Goal: Find specific page/section: Find specific page/section

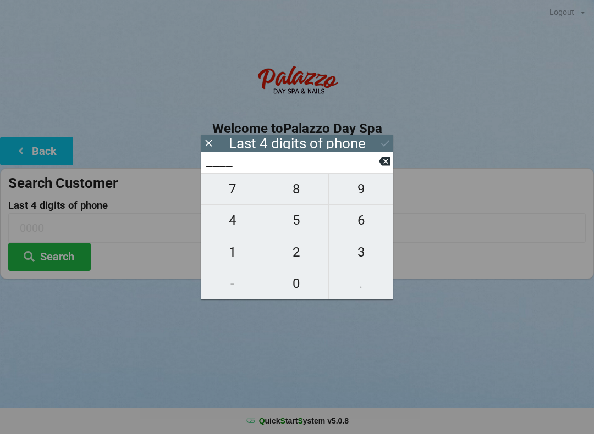
click at [238, 228] on span "4" at bounding box center [233, 220] width 64 height 23
type input "4___"
click at [299, 216] on span "5" at bounding box center [297, 220] width 64 height 23
type input "45__"
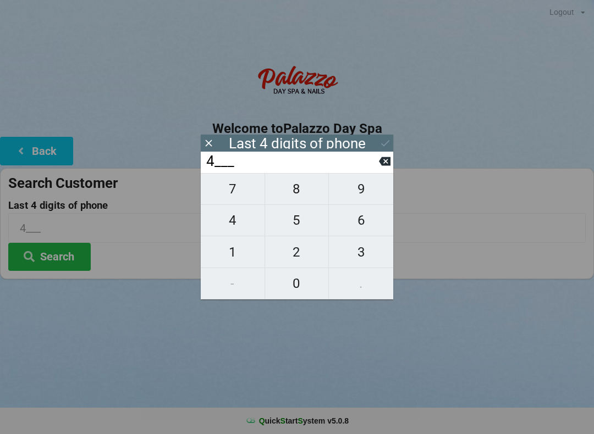
type input "45__"
click at [291, 244] on span "2" at bounding box center [297, 252] width 64 height 23
type input "452_"
click at [295, 247] on span "2" at bounding box center [297, 252] width 64 height 23
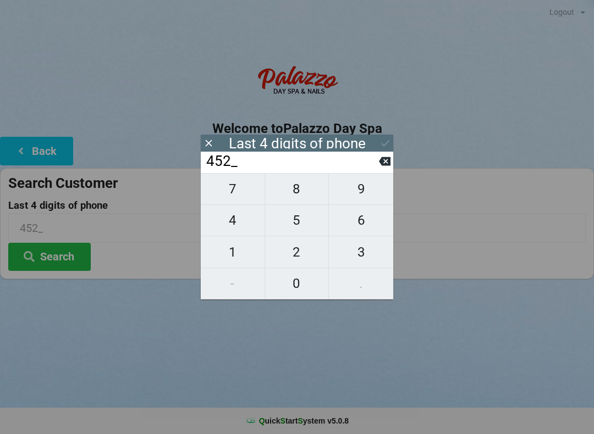
type input "4522"
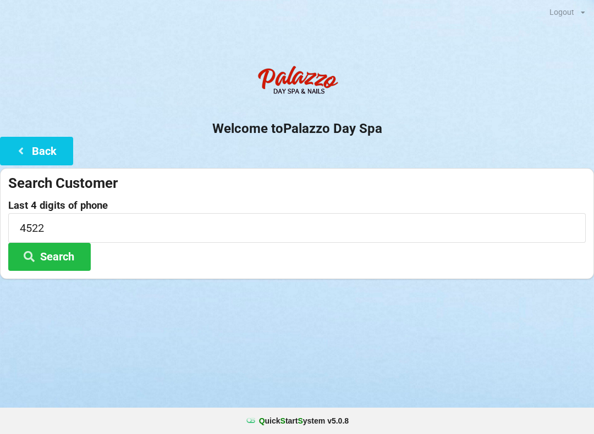
click at [54, 251] on button "Search" at bounding box center [49, 257] width 82 height 28
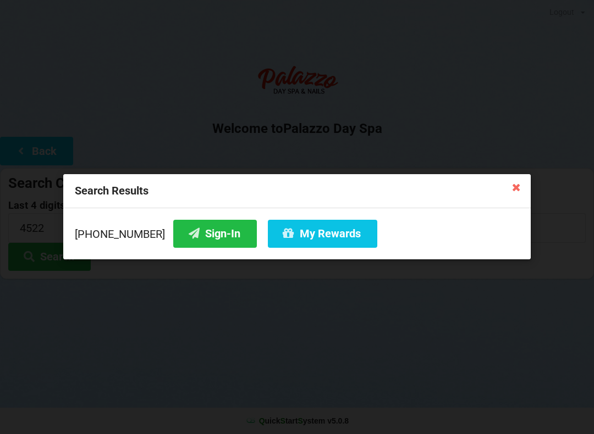
click at [525, 185] on icon at bounding box center [516, 187] width 18 height 18
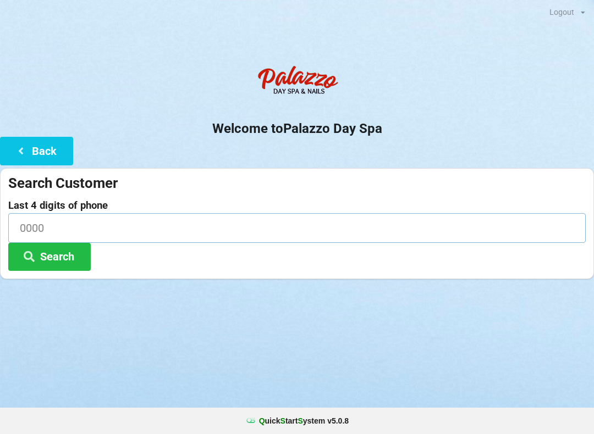
click at [38, 224] on input at bounding box center [296, 227] width 577 height 29
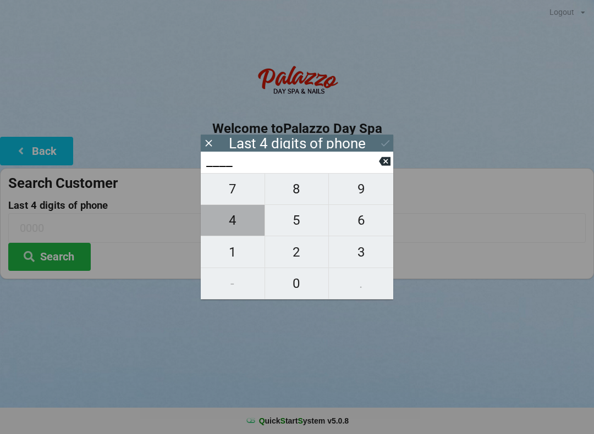
click at [240, 225] on span "4" at bounding box center [233, 220] width 64 height 23
type input "4___"
click at [240, 268] on button "1" at bounding box center [233, 251] width 64 height 31
type input "41__"
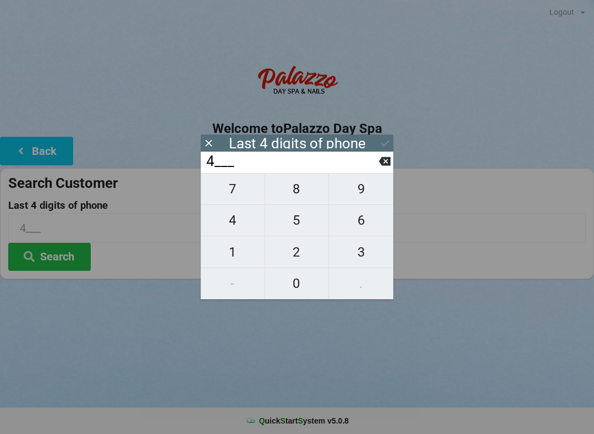
type input "41__"
click at [237, 196] on span "7" at bounding box center [233, 189] width 64 height 23
type input "417_"
click at [299, 198] on span "8" at bounding box center [297, 189] width 64 height 23
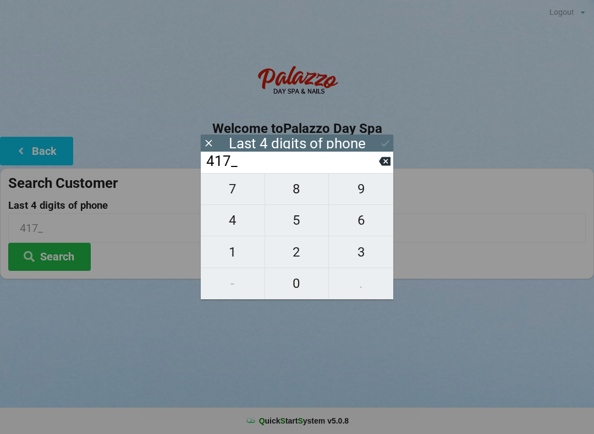
type input "4178"
click at [52, 258] on button "Search" at bounding box center [49, 257] width 82 height 28
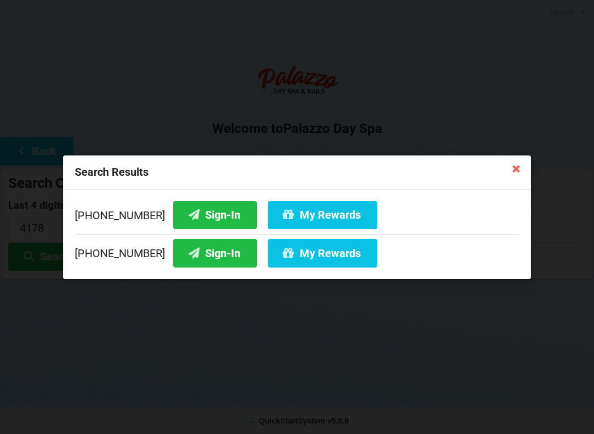
click at [195, 215] on button "Sign-In" at bounding box center [215, 215] width 84 height 28
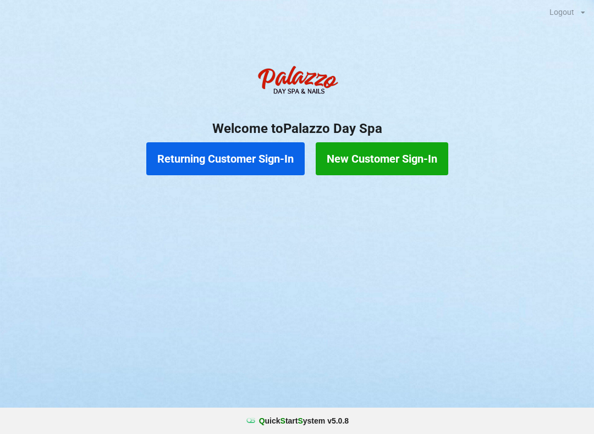
click at [217, 163] on button "Returning Customer Sign-In" at bounding box center [225, 158] width 158 height 33
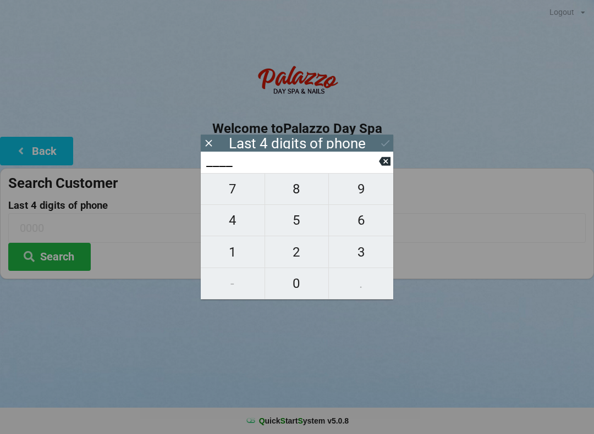
click at [352, 228] on span "6" at bounding box center [361, 220] width 64 height 23
type input "6___"
click at [287, 196] on span "8" at bounding box center [297, 189] width 64 height 23
type input "68__"
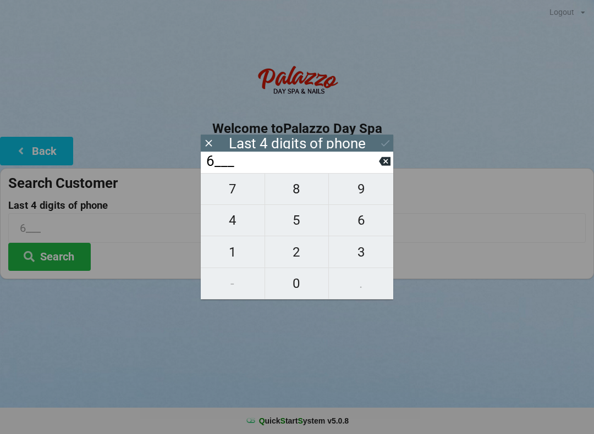
type input "68__"
click at [300, 226] on span "5" at bounding box center [297, 220] width 64 height 23
type input "685_"
click at [361, 225] on span "6" at bounding box center [361, 220] width 64 height 23
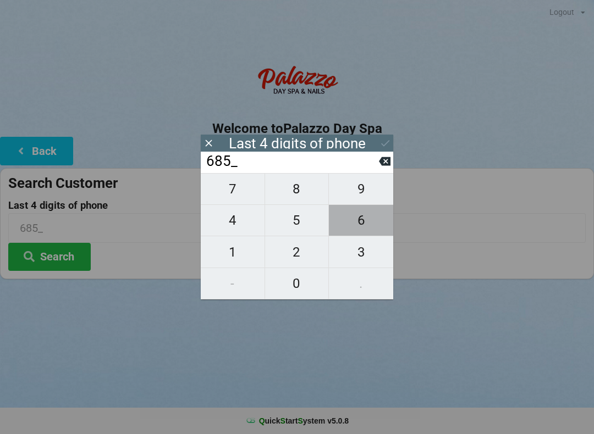
type input "6856"
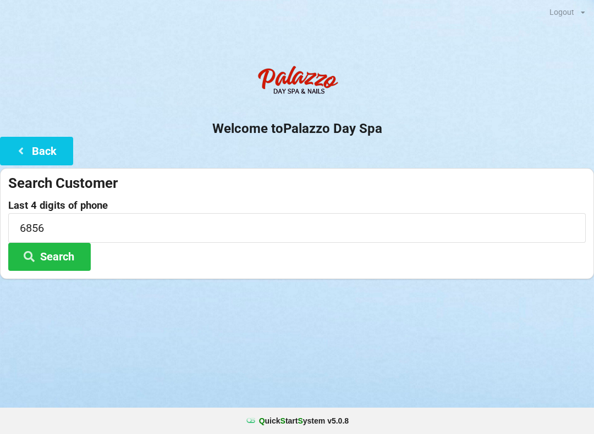
click at [67, 251] on button "Search" at bounding box center [49, 257] width 82 height 28
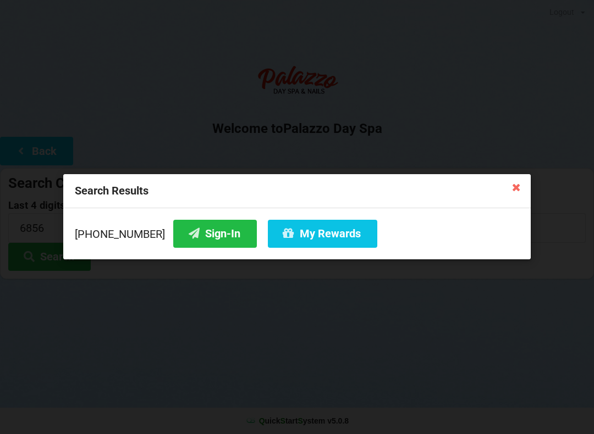
click at [201, 233] on button "Sign-In" at bounding box center [215, 234] width 84 height 28
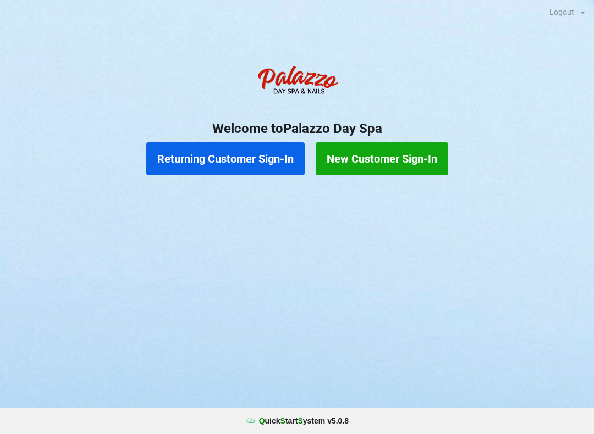
click at [221, 172] on button "Returning Customer Sign-In" at bounding box center [225, 158] width 158 height 33
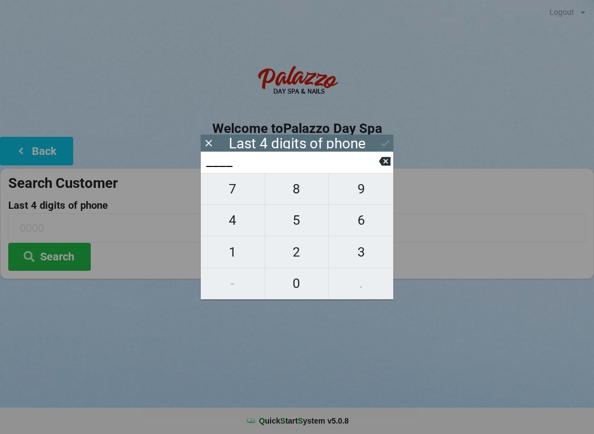
click at [235, 232] on span "4" at bounding box center [233, 220] width 64 height 23
type input "4___"
click at [239, 201] on span "7" at bounding box center [233, 189] width 64 height 23
type input "47__"
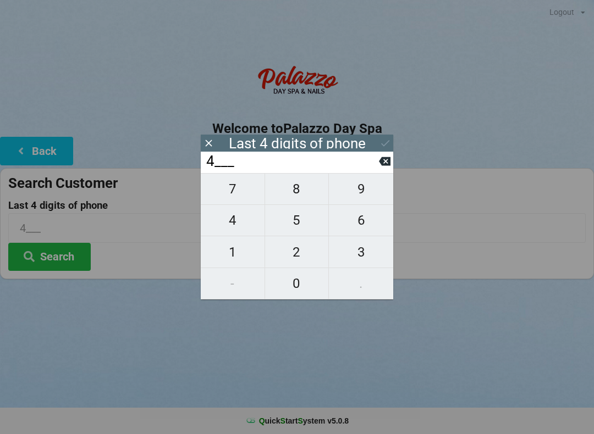
type input "47__"
click at [238, 201] on span "7" at bounding box center [233, 189] width 64 height 23
type input "477_"
click at [387, 166] on icon at bounding box center [385, 161] width 12 height 9
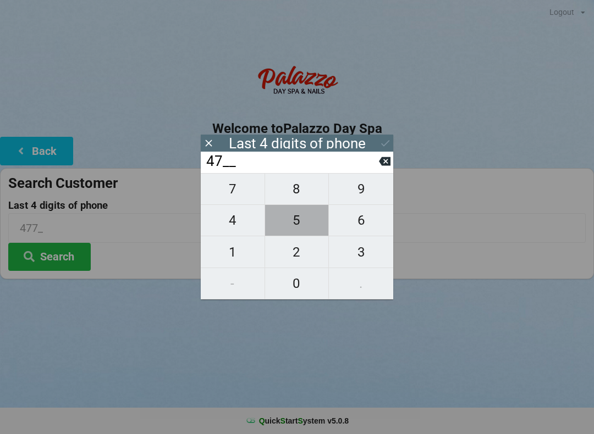
click at [299, 229] on span "5" at bounding box center [297, 220] width 64 height 23
type input "475_"
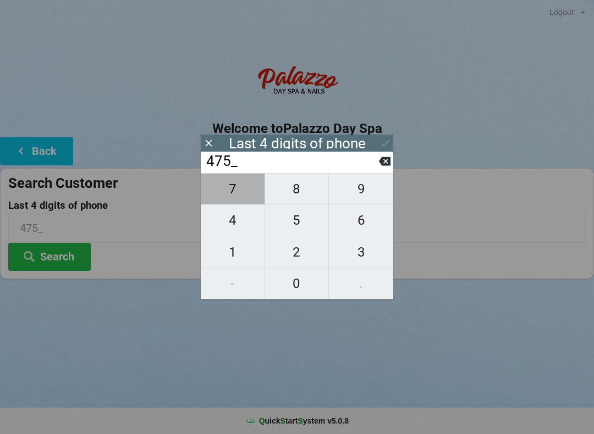
click at [236, 196] on span "7" at bounding box center [233, 189] width 64 height 23
type input "4757"
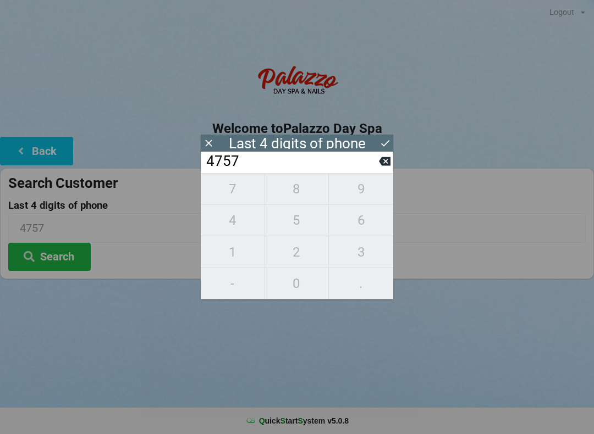
click at [69, 268] on button "Search" at bounding box center [49, 257] width 82 height 28
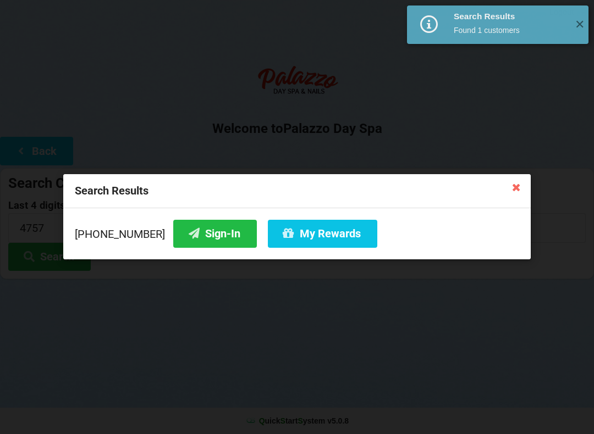
click at [211, 243] on button "Sign-In" at bounding box center [215, 234] width 84 height 28
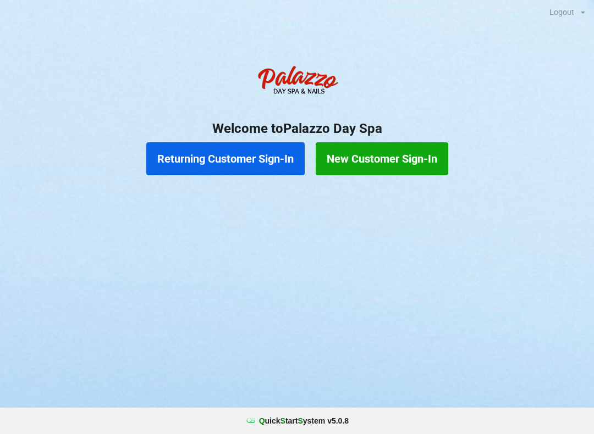
click at [251, 159] on button "Returning Customer Sign-In" at bounding box center [225, 158] width 158 height 33
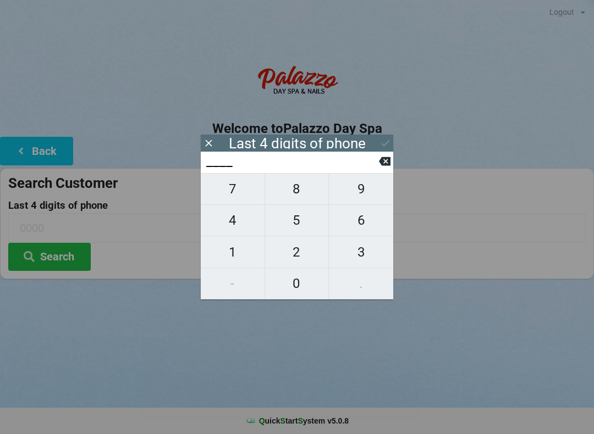
click at [234, 190] on span "7" at bounding box center [233, 189] width 64 height 23
type input "7___"
click at [231, 224] on span "4" at bounding box center [233, 220] width 64 height 23
type input "74__"
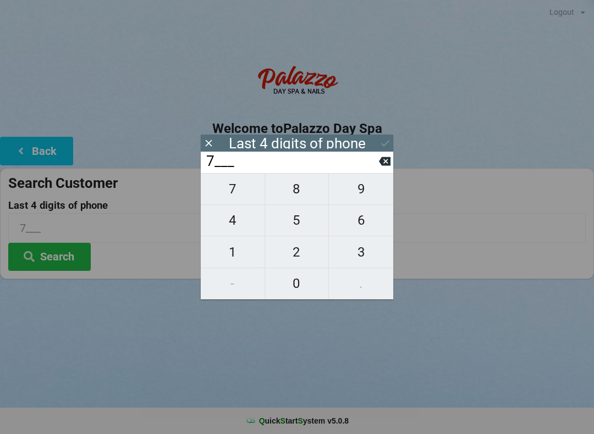
type input "74__"
click at [301, 194] on span "8" at bounding box center [297, 189] width 64 height 23
type input "748_"
click at [356, 197] on span "9" at bounding box center [361, 189] width 64 height 23
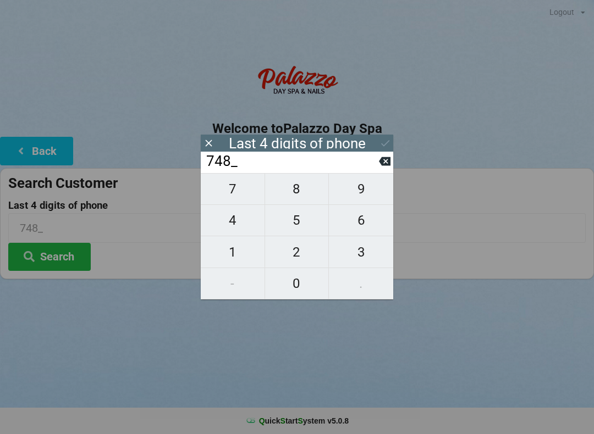
type input "7489"
click at [383, 150] on button at bounding box center [385, 143] width 12 height 15
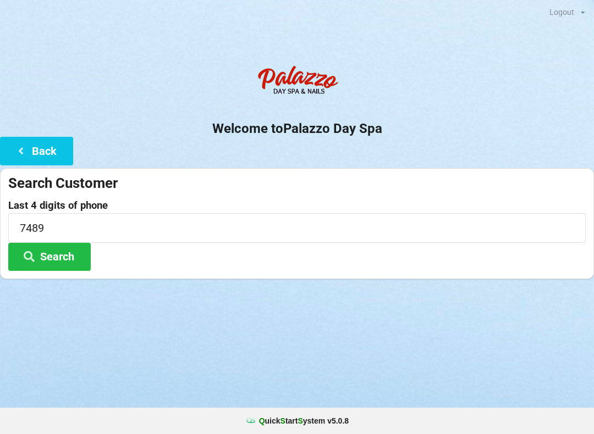
click at [61, 256] on button "Search" at bounding box center [49, 257] width 82 height 28
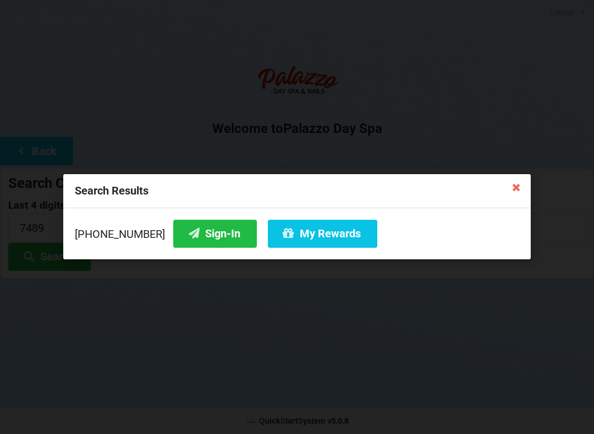
click at [205, 241] on button "Sign-In" at bounding box center [215, 234] width 84 height 28
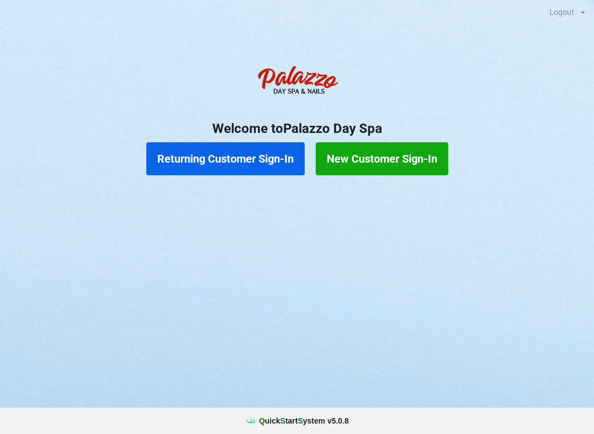
click at [428, 165] on button "New Customer Sign-In" at bounding box center [382, 158] width 133 height 33
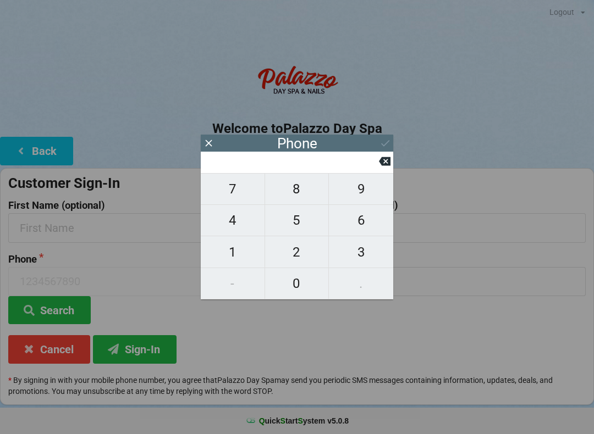
click at [213, 143] on icon at bounding box center [209, 143] width 12 height 12
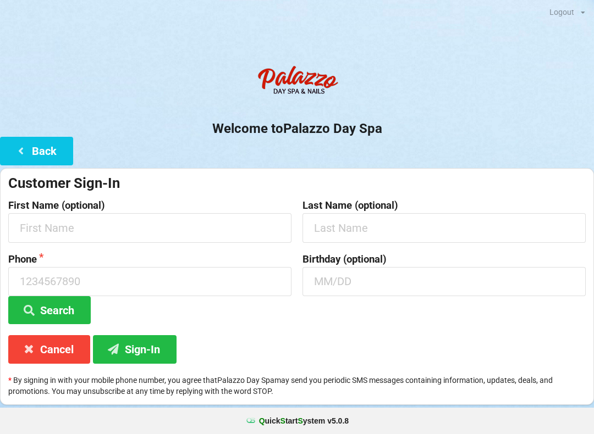
click at [48, 157] on button "Back" at bounding box center [36, 151] width 73 height 28
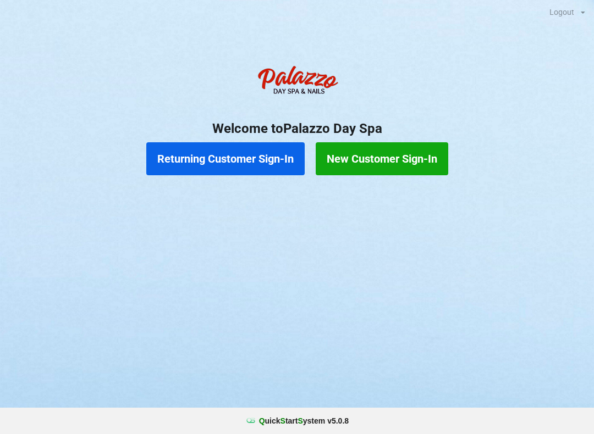
click at [262, 161] on button "Returning Customer Sign-In" at bounding box center [225, 158] width 158 height 33
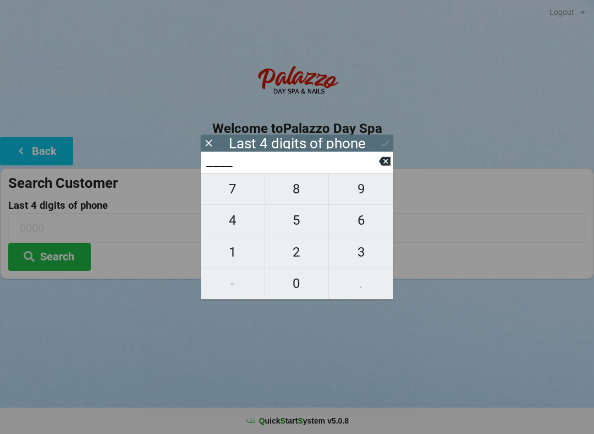
click at [366, 226] on span "6" at bounding box center [361, 220] width 64 height 23
type input "6___"
click at [302, 258] on span "2" at bounding box center [297, 252] width 64 height 23
type input "62__"
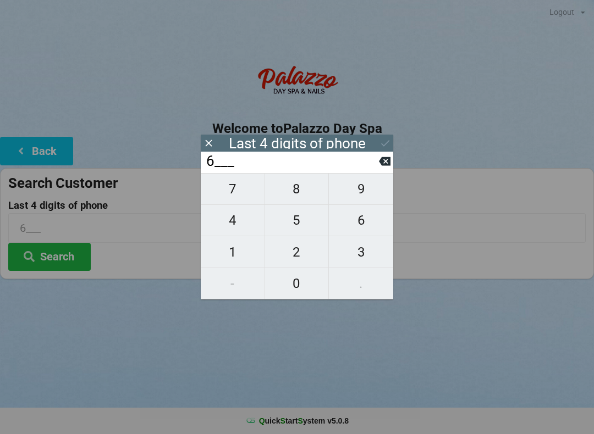
type input "62__"
click at [248, 225] on span "4" at bounding box center [233, 220] width 64 height 23
type input "624_"
click at [376, 228] on span "6" at bounding box center [361, 220] width 64 height 23
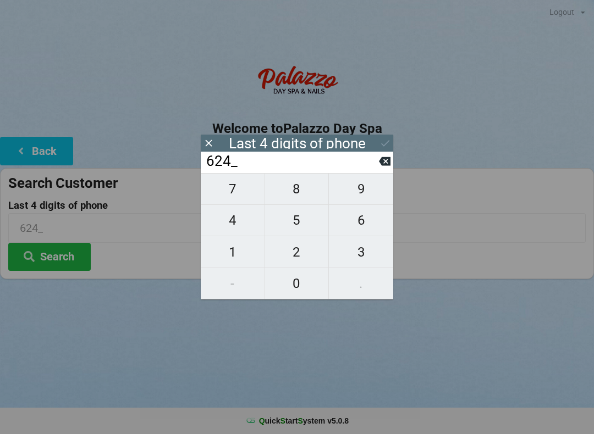
type input "6246"
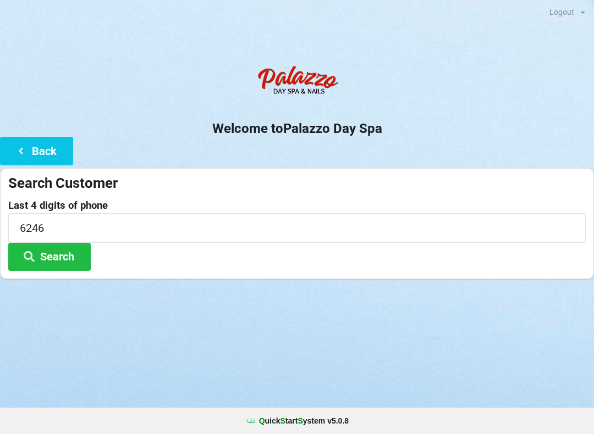
click at [465, 310] on div "Logout Logout Sign-In Welcome to Palazzo Day Spa Back Search Customer Last 4 di…" at bounding box center [297, 217] width 594 height 434
click at [67, 253] on button "Search" at bounding box center [49, 257] width 82 height 28
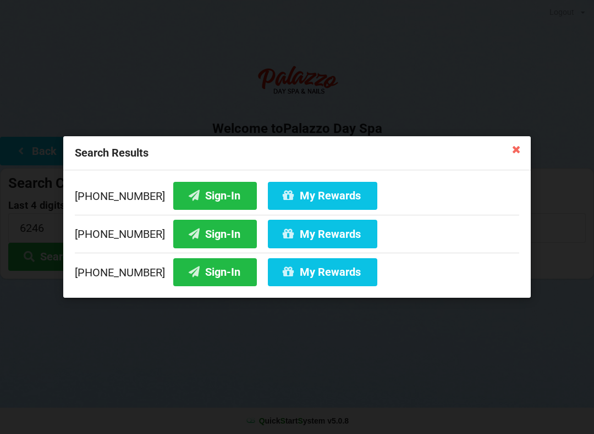
click at [187, 276] on button "Sign-In" at bounding box center [215, 272] width 84 height 28
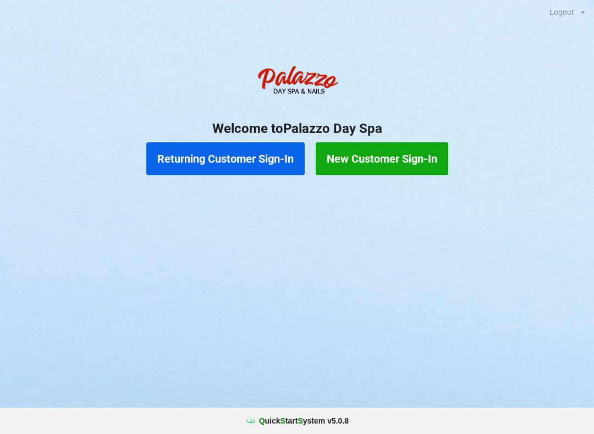
click at [228, 154] on button "Returning Customer Sign-In" at bounding box center [225, 158] width 158 height 33
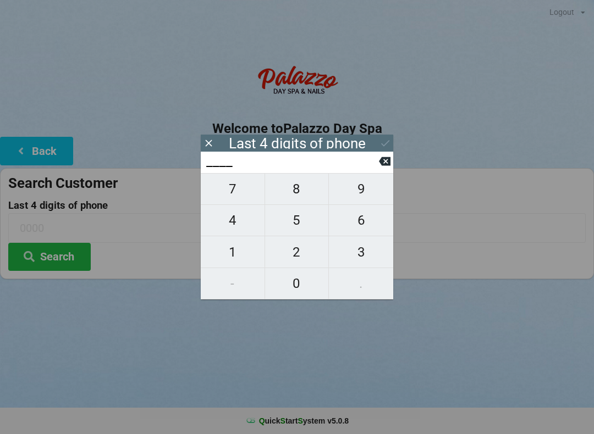
click at [364, 254] on span "3" at bounding box center [361, 252] width 64 height 23
type input "3___"
click at [307, 194] on span "8" at bounding box center [297, 189] width 64 height 23
type input "38__"
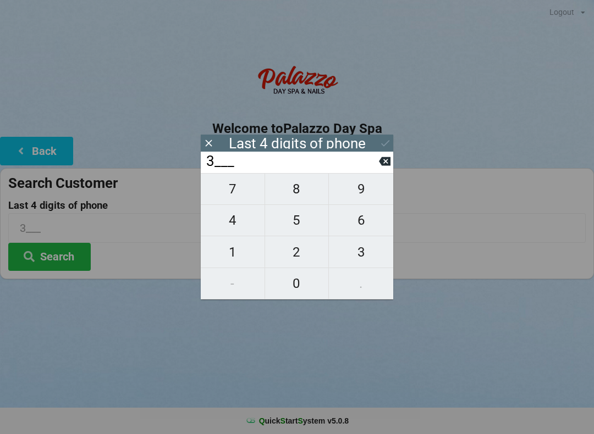
type input "38__"
click at [227, 201] on span "7" at bounding box center [233, 189] width 64 height 23
type input "387_"
click at [294, 200] on span "8" at bounding box center [297, 189] width 64 height 23
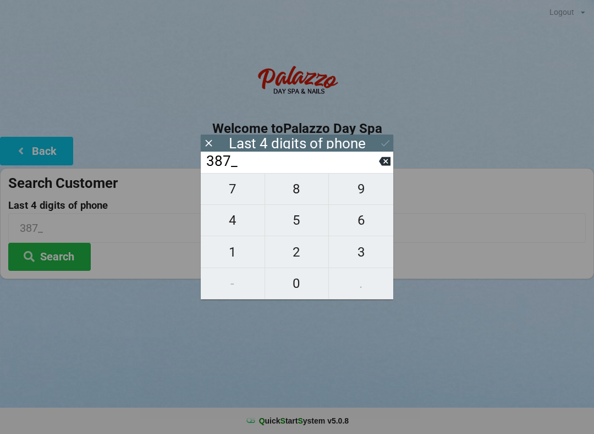
type input "3878"
click at [387, 143] on icon at bounding box center [385, 143] width 8 height 7
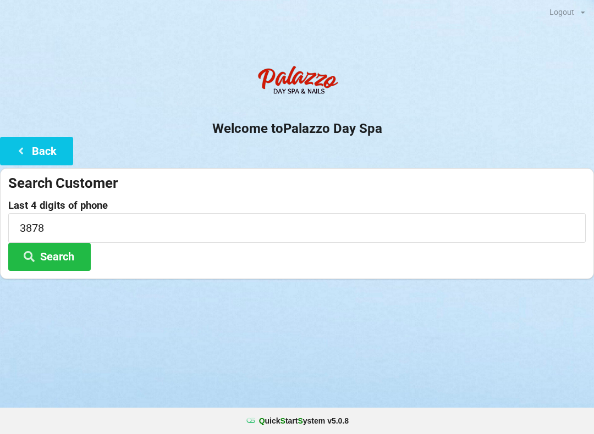
click at [54, 246] on button "Search" at bounding box center [49, 257] width 82 height 28
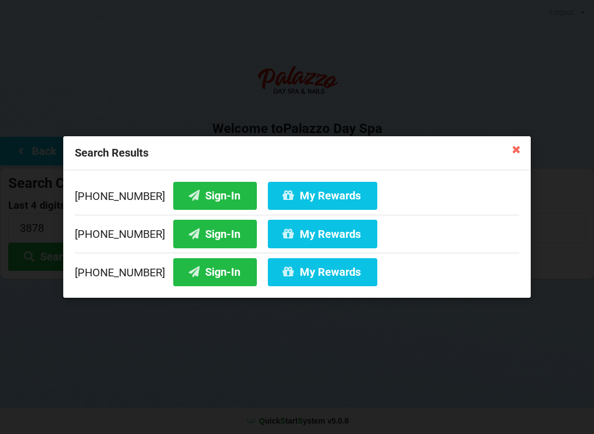
click at [202, 233] on button "Sign-In" at bounding box center [215, 234] width 84 height 28
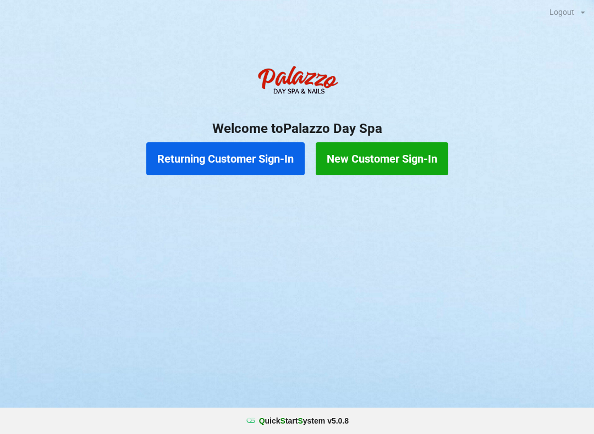
click at [249, 156] on button "Returning Customer Sign-In" at bounding box center [225, 158] width 158 height 33
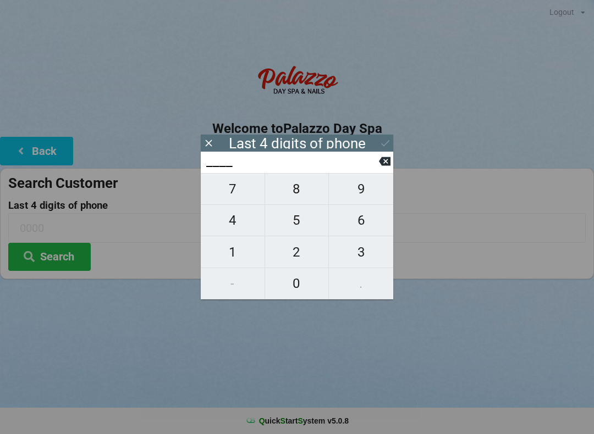
click at [234, 226] on span "4" at bounding box center [233, 220] width 64 height 23
type input "4___"
click at [307, 281] on span "0" at bounding box center [297, 283] width 64 height 23
type input "40__"
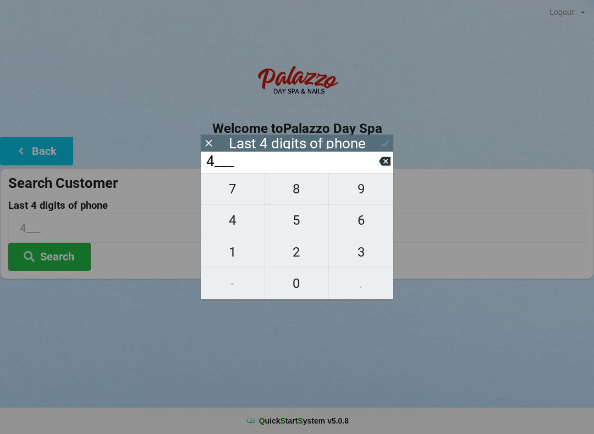
type input "40__"
click at [231, 247] on span "1" at bounding box center [233, 252] width 64 height 23
type input "401_"
click at [385, 161] on icon at bounding box center [385, 162] width 12 height 12
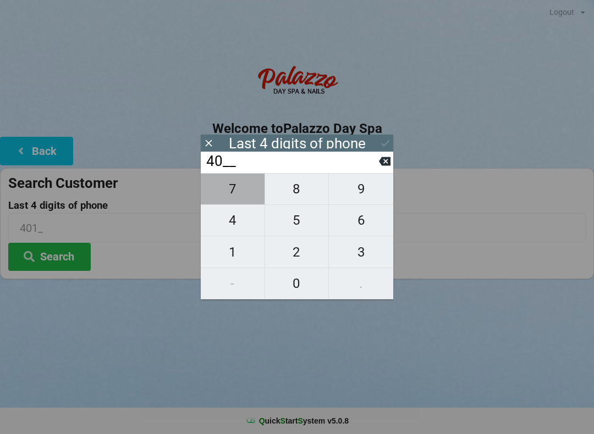
click at [243, 198] on span "7" at bounding box center [233, 189] width 64 height 23
type input "407_"
click at [244, 194] on span "7" at bounding box center [233, 189] width 64 height 23
type input "4077"
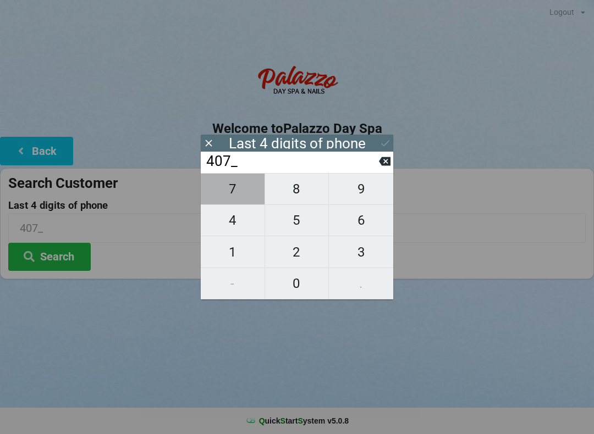
type input "4077"
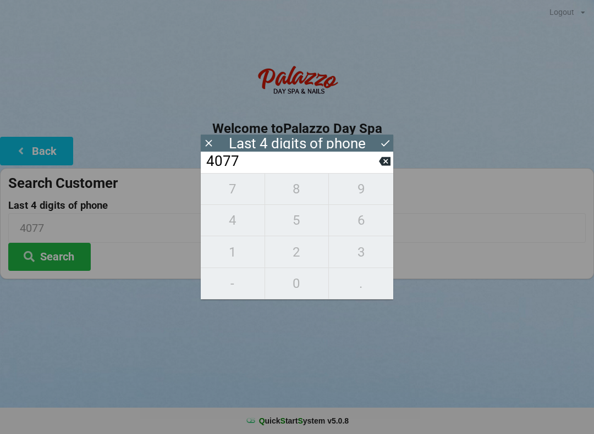
click at [303, 217] on div "7 8 9 4 5 6 1 2 3 - 0 ." at bounding box center [297, 236] width 192 height 126
click at [377, 159] on input "4077" at bounding box center [292, 162] width 174 height 18
click at [381, 166] on icon at bounding box center [385, 161] width 12 height 9
click at [386, 161] on icon at bounding box center [385, 161] width 12 height 9
click at [381, 166] on icon at bounding box center [385, 161] width 12 height 9
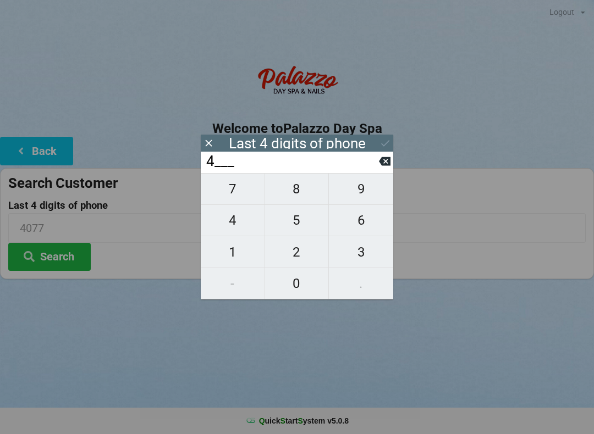
click at [383, 166] on icon at bounding box center [385, 161] width 12 height 9
click at [233, 250] on span "1" at bounding box center [233, 252] width 64 height 23
type input "1___"
click at [304, 192] on span "8" at bounding box center [297, 189] width 64 height 23
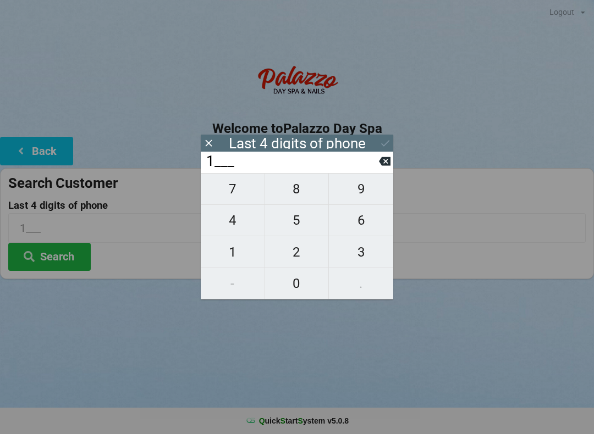
type input "18__"
click at [232, 192] on span "7" at bounding box center [233, 189] width 64 height 23
type input "187_"
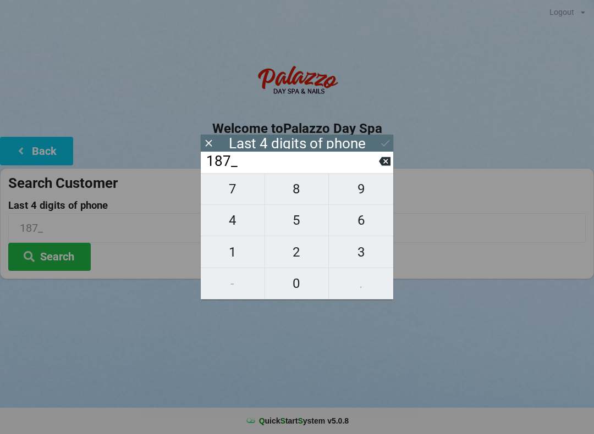
click at [301, 251] on span "2" at bounding box center [297, 252] width 64 height 23
type input "1872"
click at [383, 137] on icon at bounding box center [385, 143] width 12 height 12
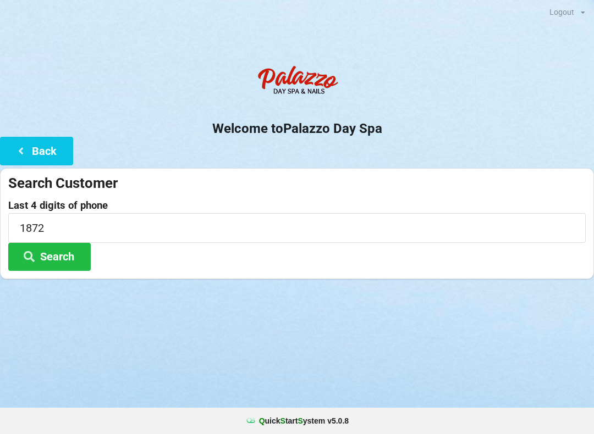
click at [75, 250] on button "Search" at bounding box center [49, 257] width 82 height 28
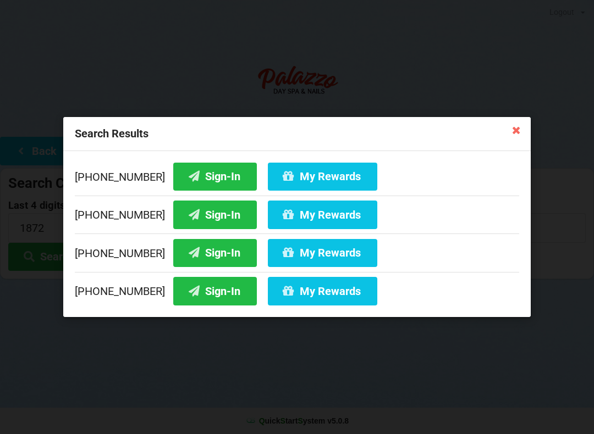
click at [190, 252] on button "Sign-In" at bounding box center [215, 253] width 84 height 28
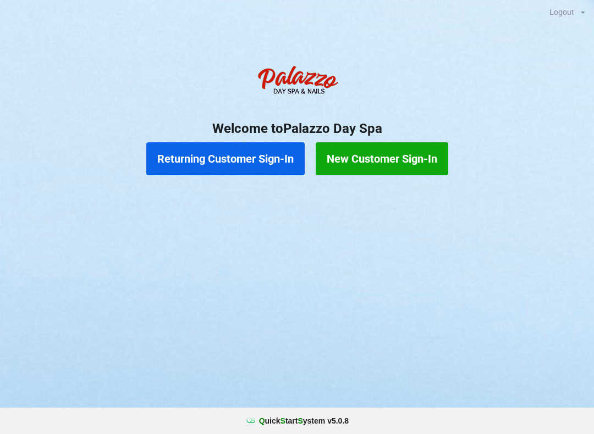
click at [279, 165] on button "Returning Customer Sign-In" at bounding box center [225, 158] width 158 height 33
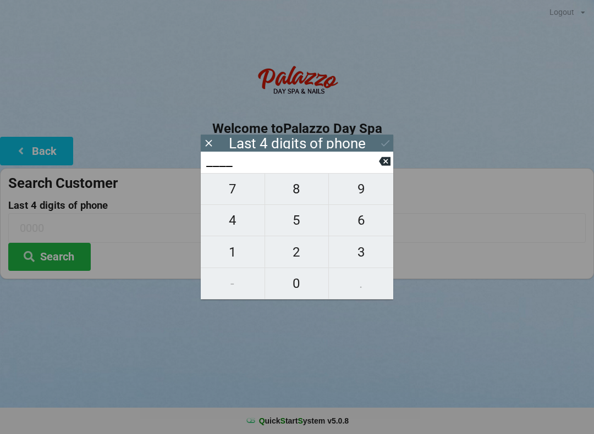
click at [300, 197] on span "8" at bounding box center [297, 189] width 64 height 23
type input "8___"
click at [303, 195] on span "8" at bounding box center [297, 189] width 64 height 23
type input "88__"
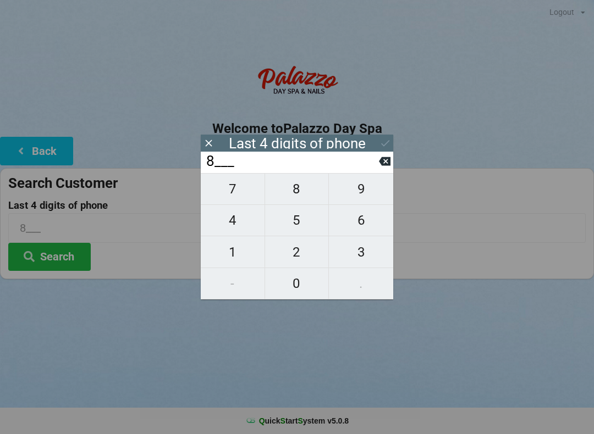
type input "88__"
click at [300, 227] on span "5" at bounding box center [297, 220] width 64 height 23
type input "885_"
click at [299, 225] on span "5" at bounding box center [297, 220] width 64 height 23
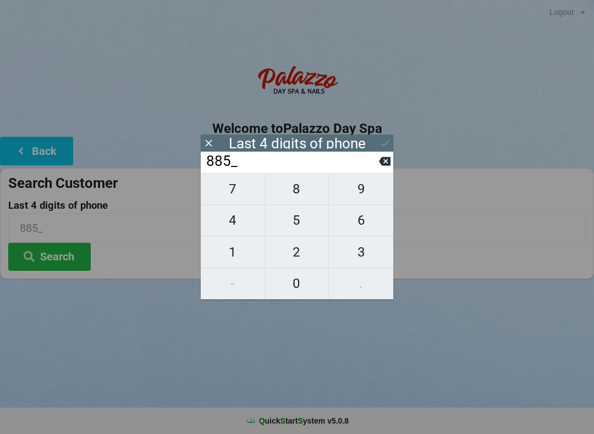
type input "8855"
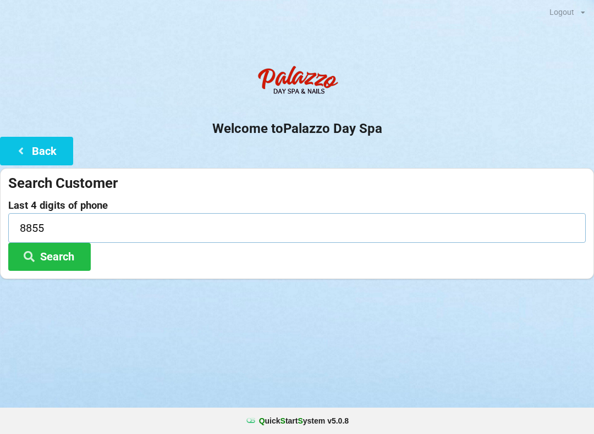
click at [78, 228] on input "8855" at bounding box center [296, 227] width 577 height 29
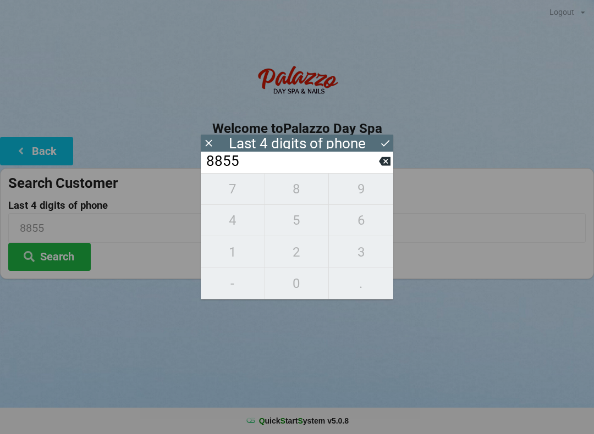
click at [63, 260] on button "Search" at bounding box center [49, 257] width 82 height 28
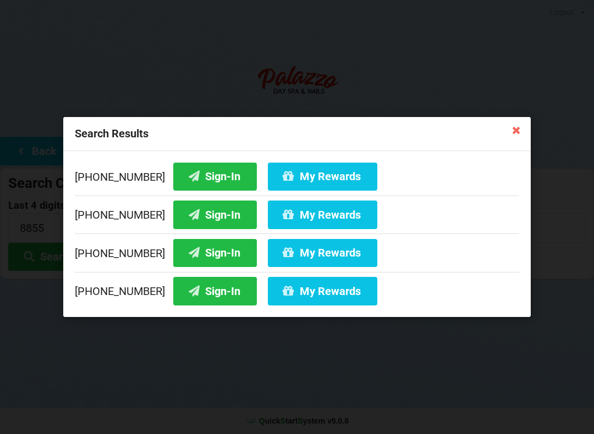
click at [211, 220] on button "Sign-In" at bounding box center [215, 215] width 84 height 28
